Goal: Information Seeking & Learning: Learn about a topic

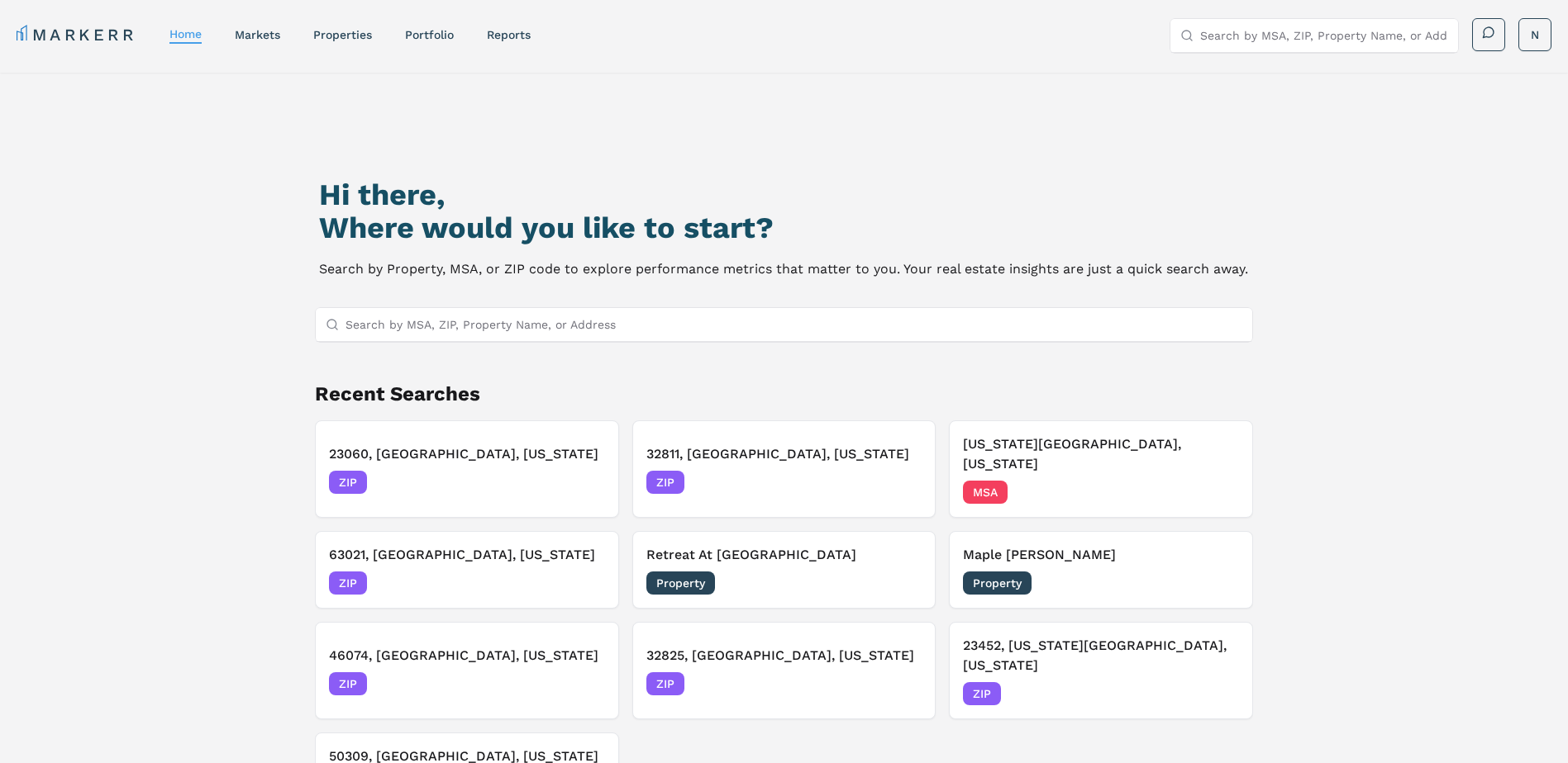
click at [406, 324] on input "Search by MSA, ZIP, Property Name, or Address" at bounding box center [795, 325] width 898 height 33
click at [399, 324] on input "Search by MSA, ZIP, Property Name, or Address" at bounding box center [795, 325] width 898 height 33
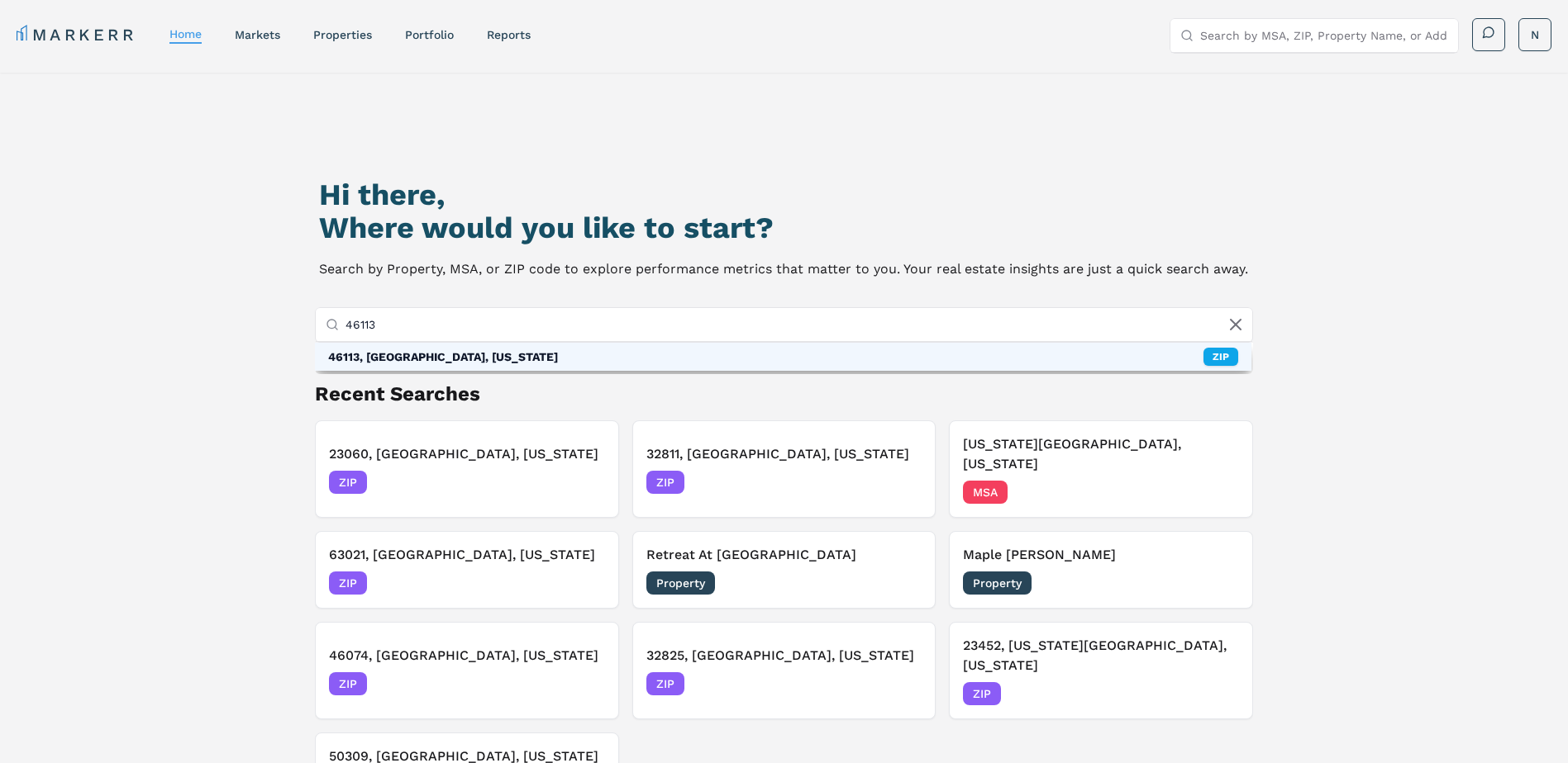
type input "46113"
click at [431, 358] on div "46113, Camby, Indiana" at bounding box center [442, 357] width 230 height 17
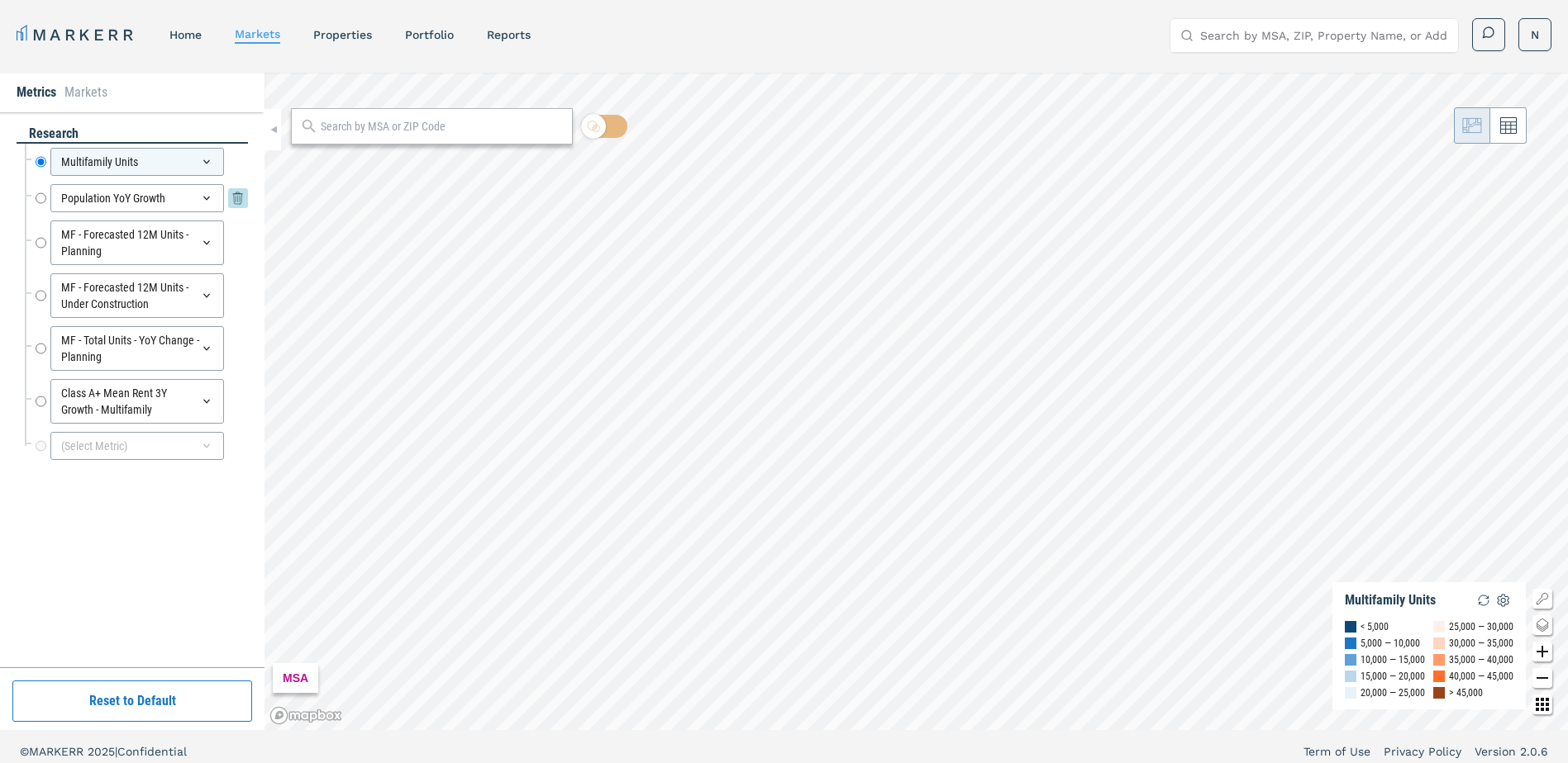
click at [232, 191] on icon at bounding box center [237, 198] width 20 height 20
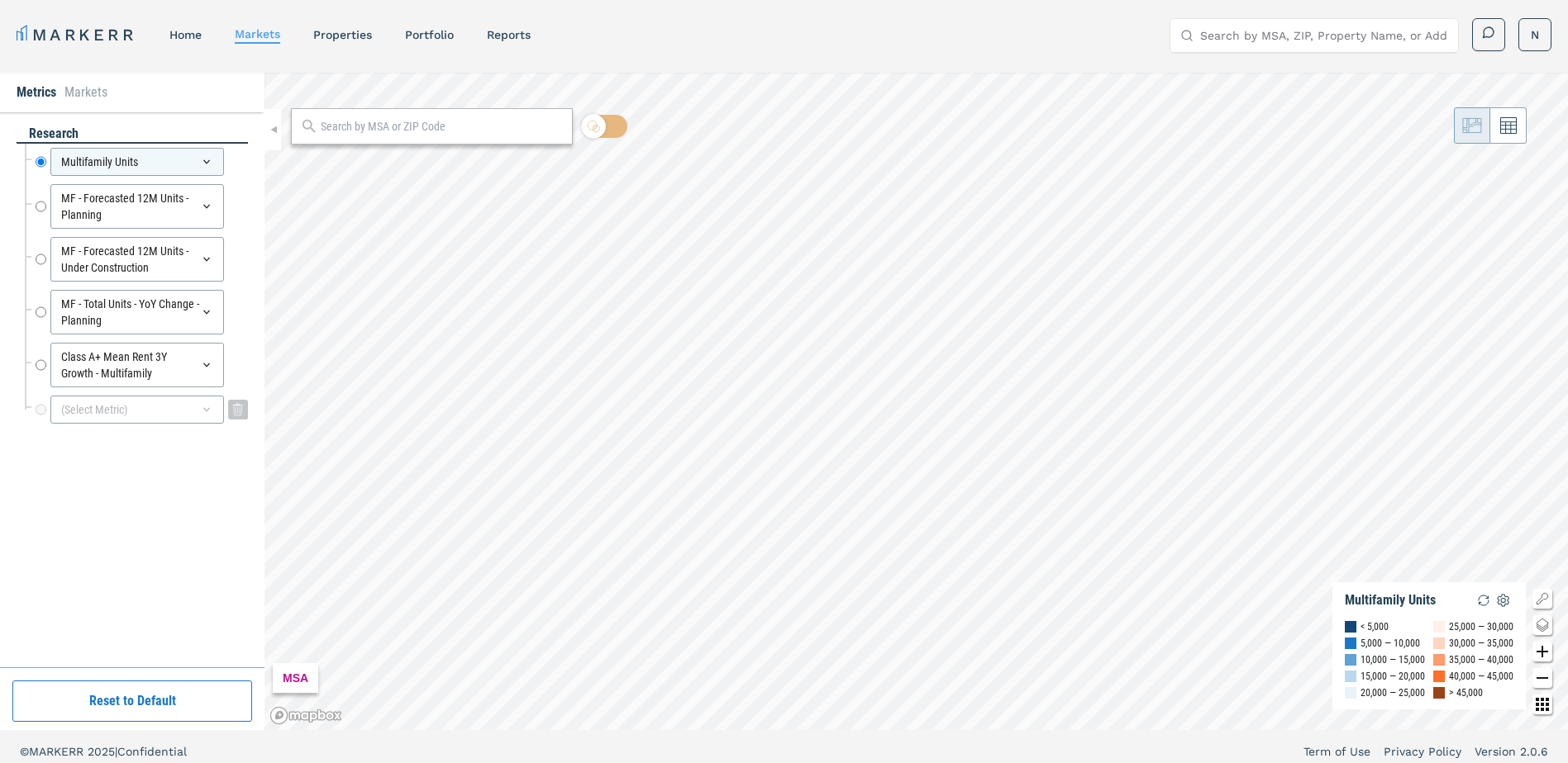
click at [92, 413] on div "(Select Metric)" at bounding box center [137, 410] width 174 height 28
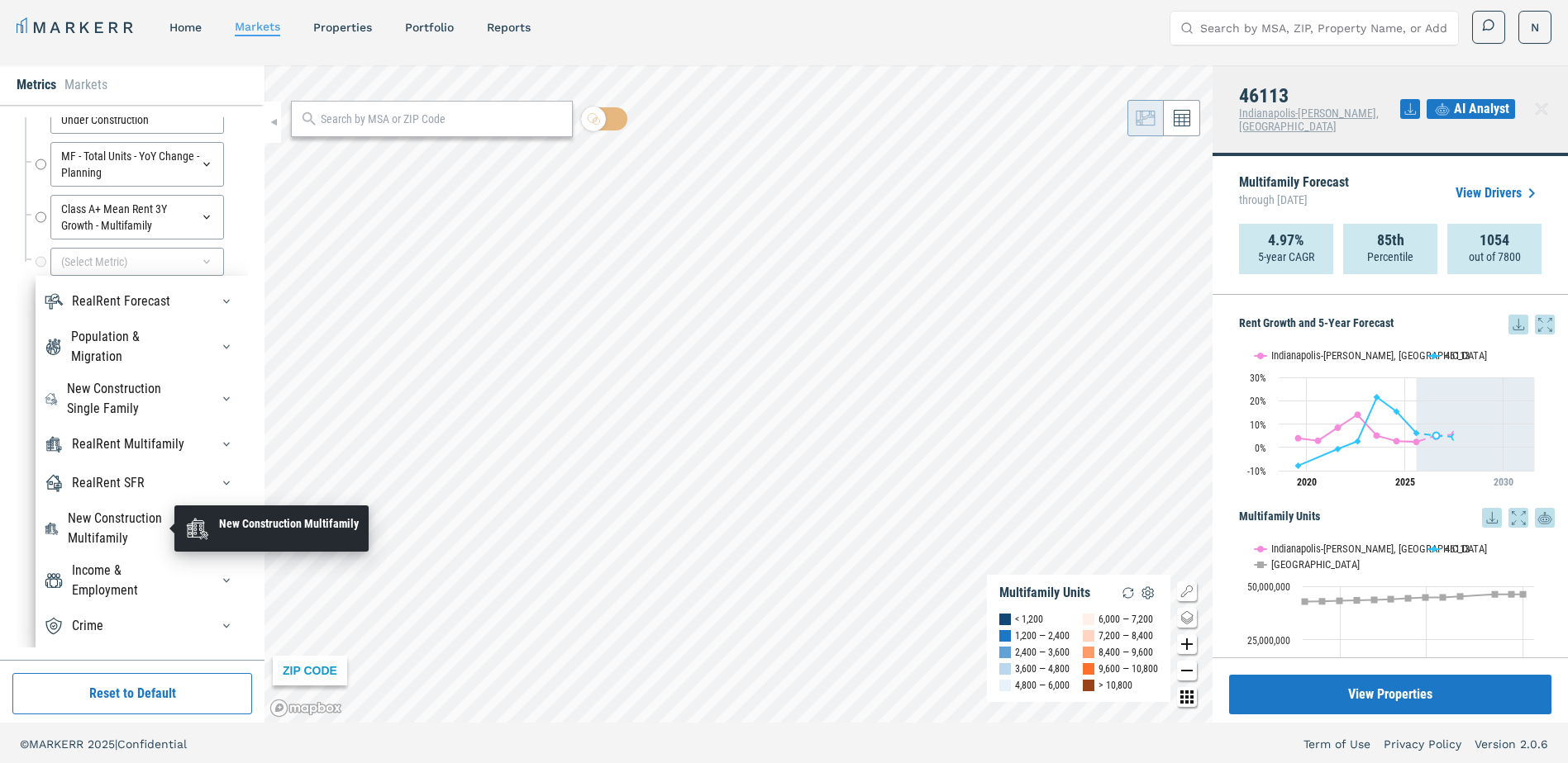
scroll to position [10, 0]
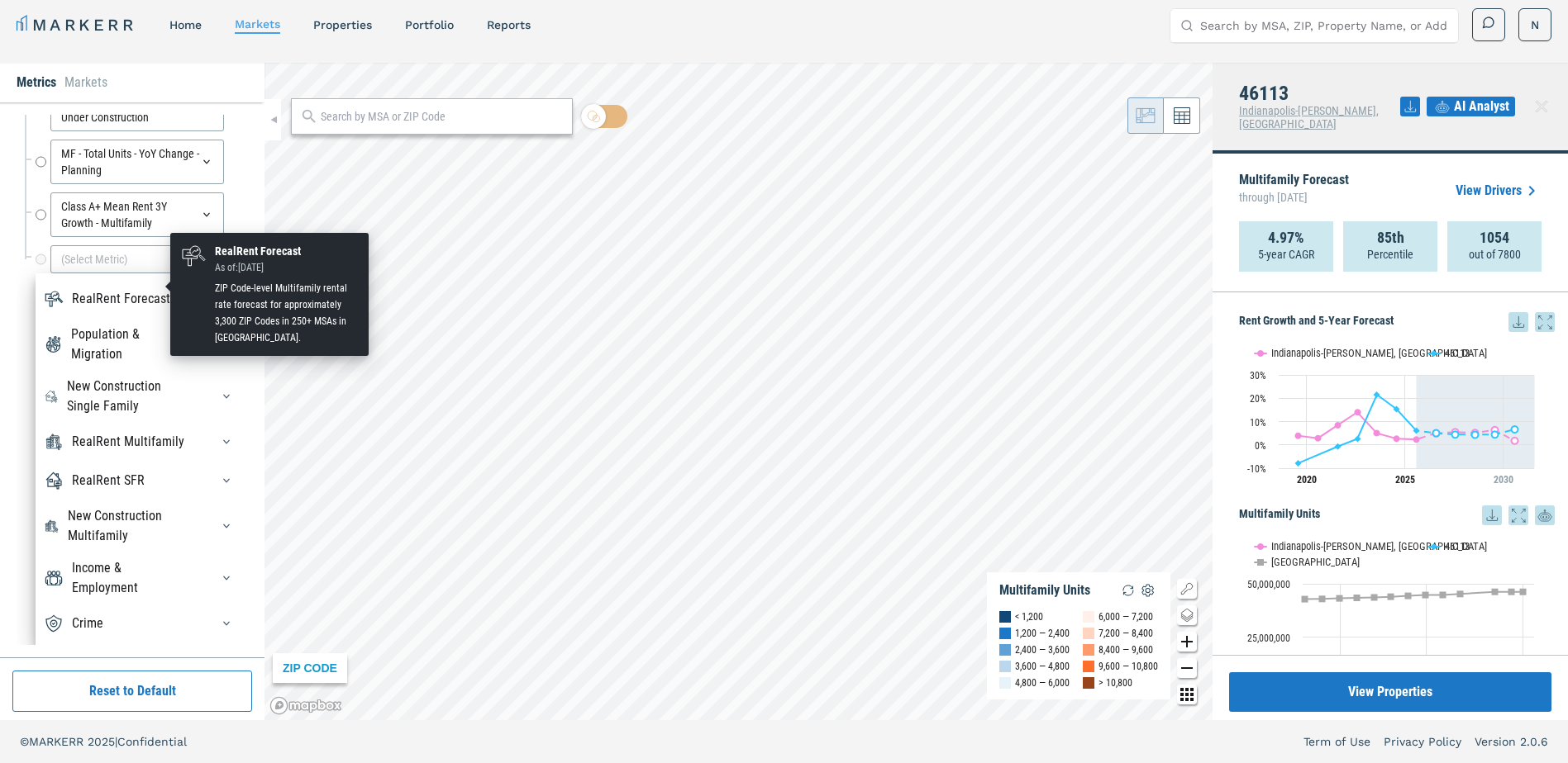
click at [122, 289] on div "RealRent Forecast" at bounding box center [121, 298] width 99 height 20
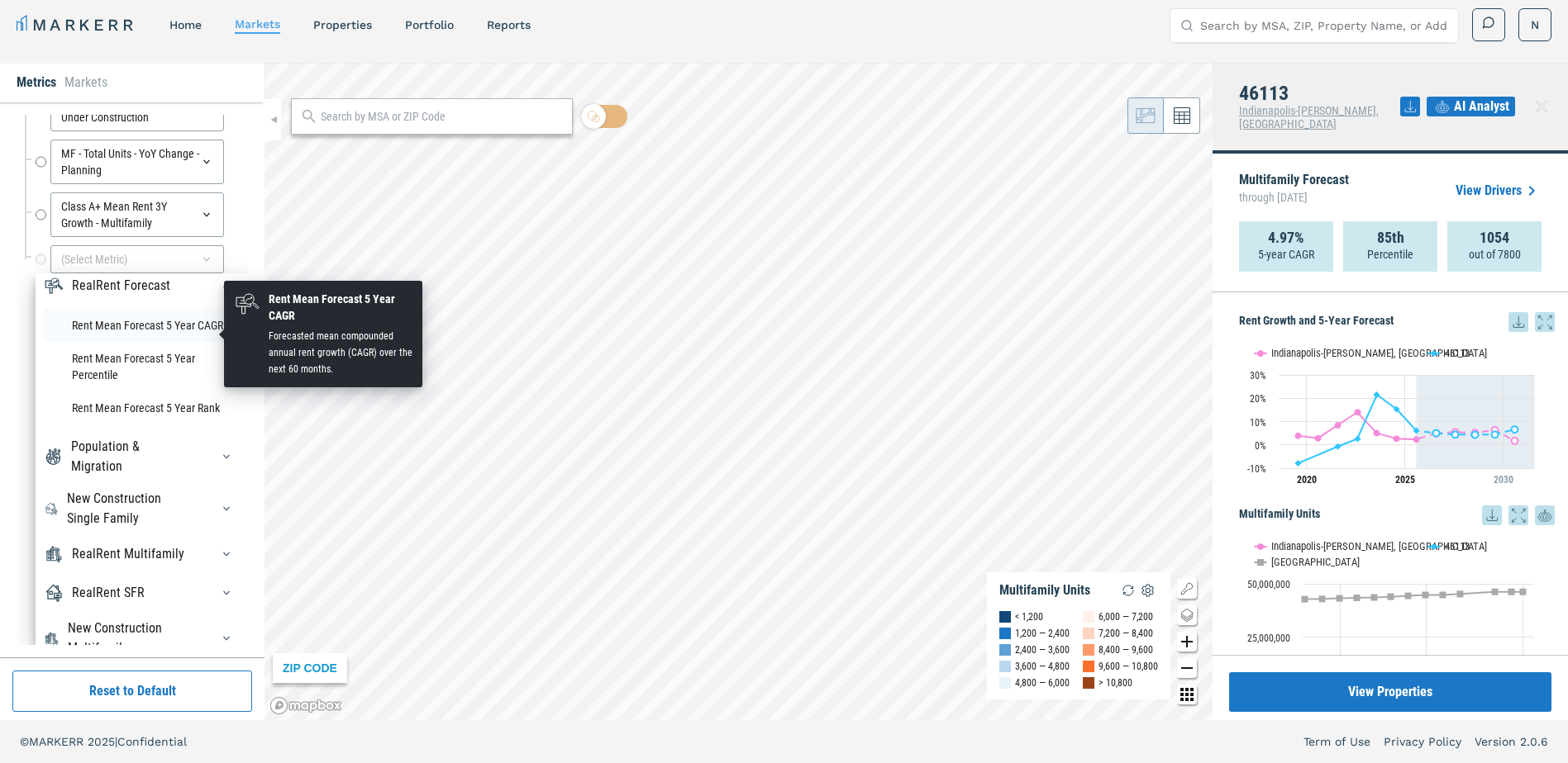
click at [131, 333] on li "Rent Mean Forecast 5 Year CAGR" at bounding box center [141, 326] width 196 height 33
